Goal: Task Accomplishment & Management: Use online tool/utility

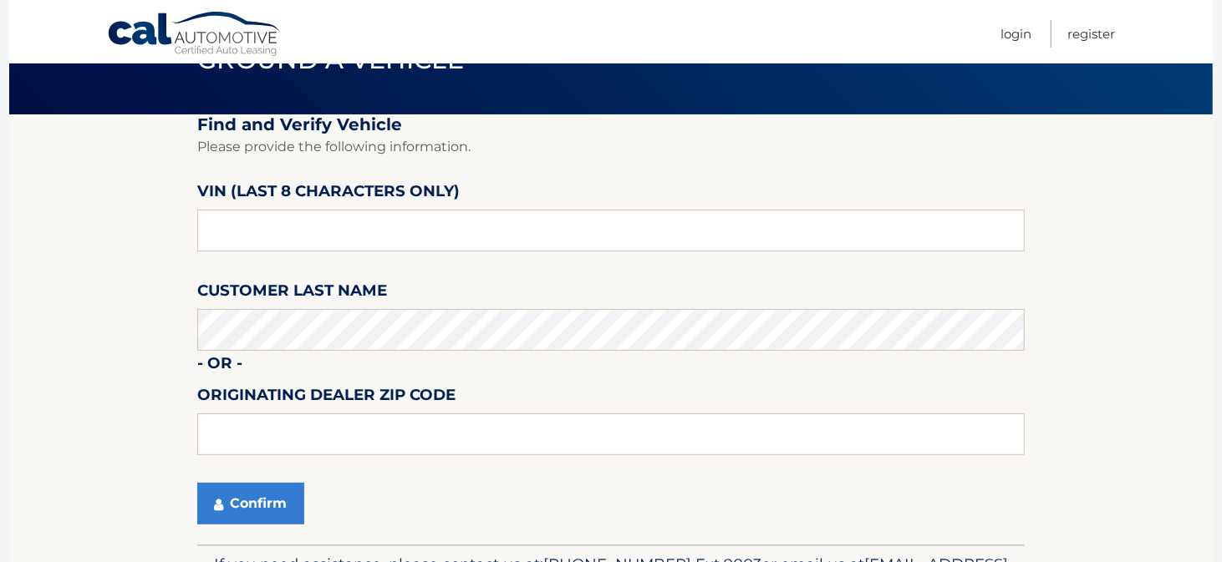
scroll to position [198, 0]
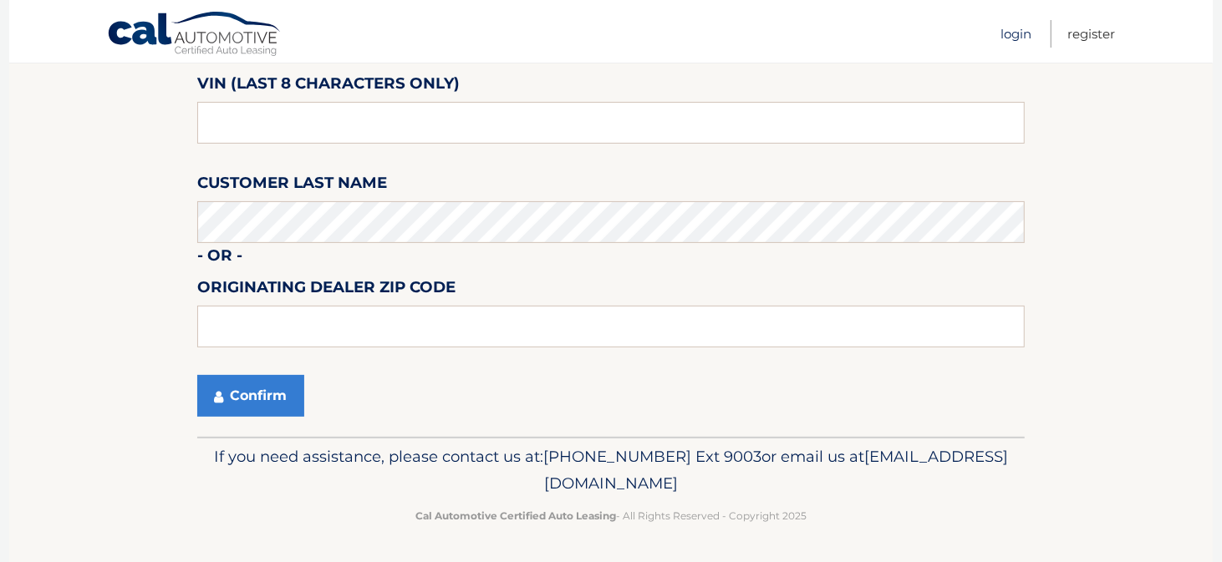
click at [1015, 33] on link "Login" at bounding box center [1015, 34] width 31 height 28
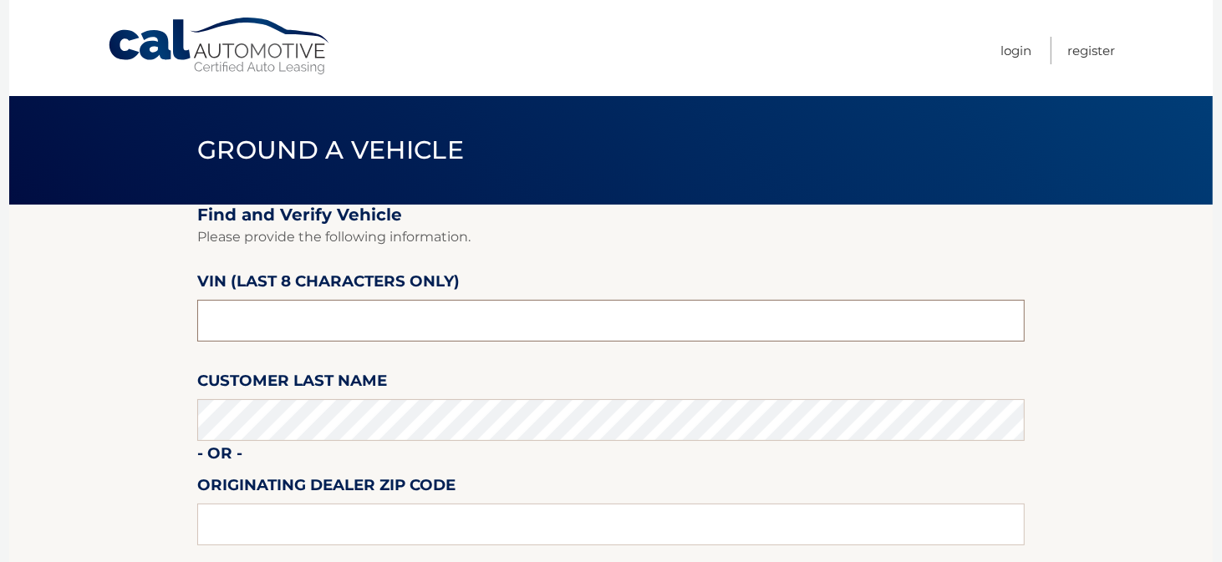
click at [418, 312] on input "text" at bounding box center [610, 321] width 827 height 42
